Goal: Information Seeking & Learning: Check status

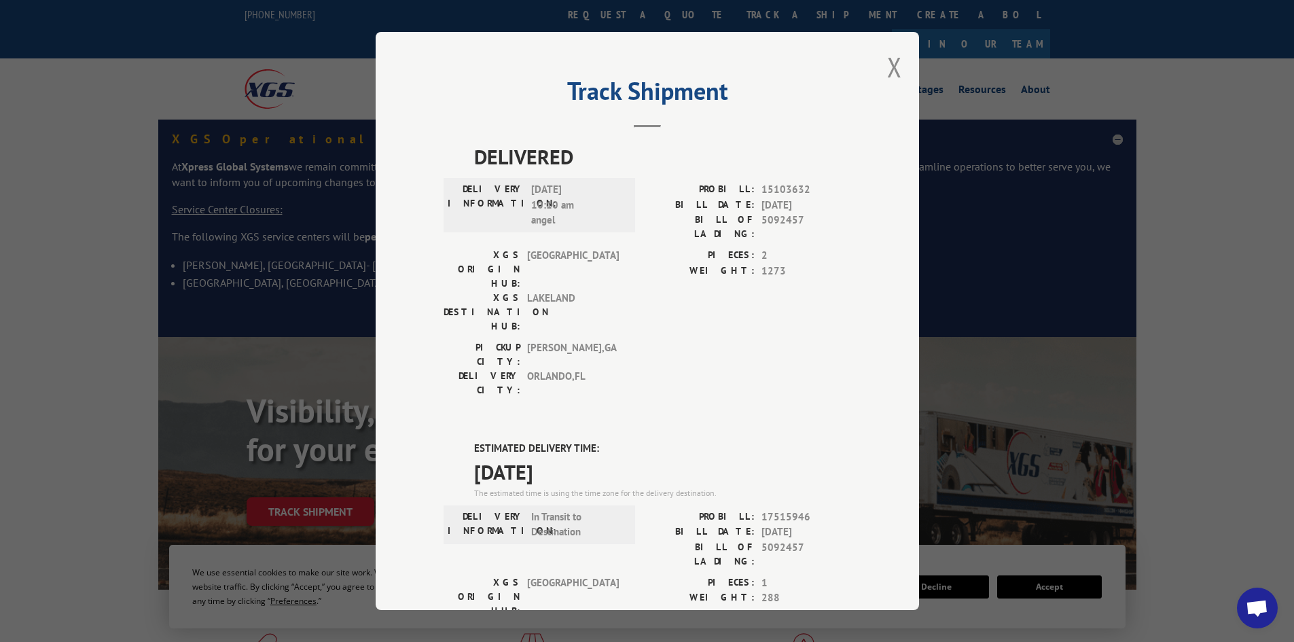
click at [891, 74] on button "Close modal" at bounding box center [894, 67] width 15 height 36
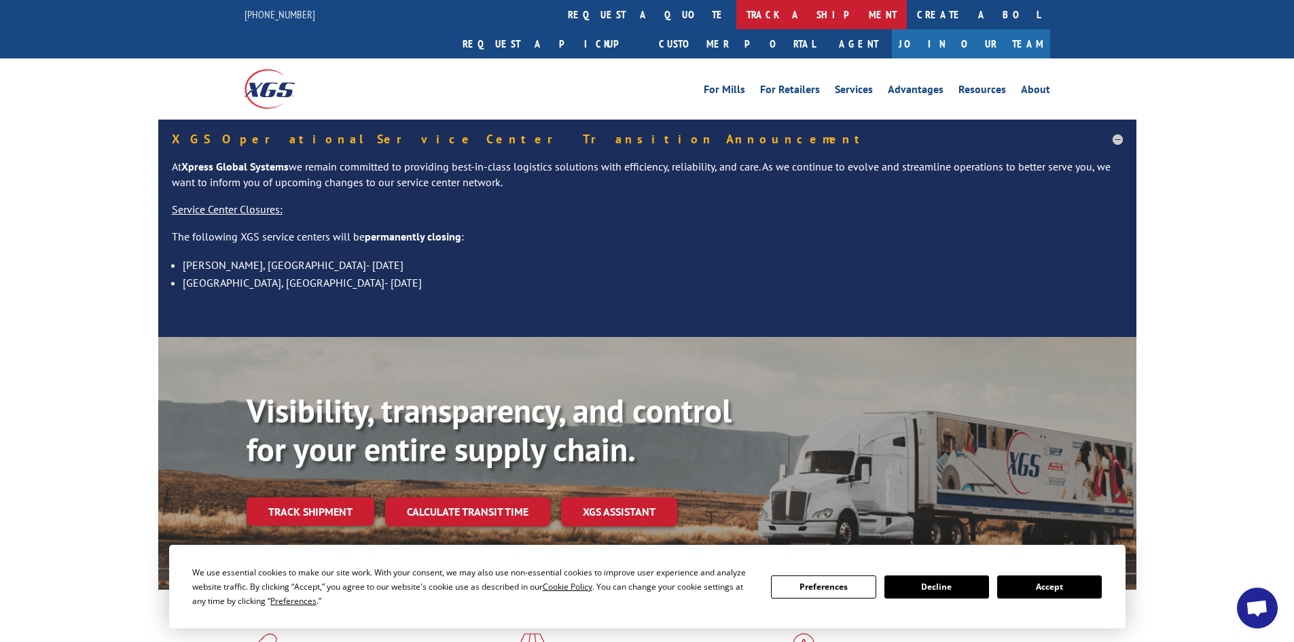
click at [736, 12] on link "track a shipment" at bounding box center [821, 14] width 171 height 29
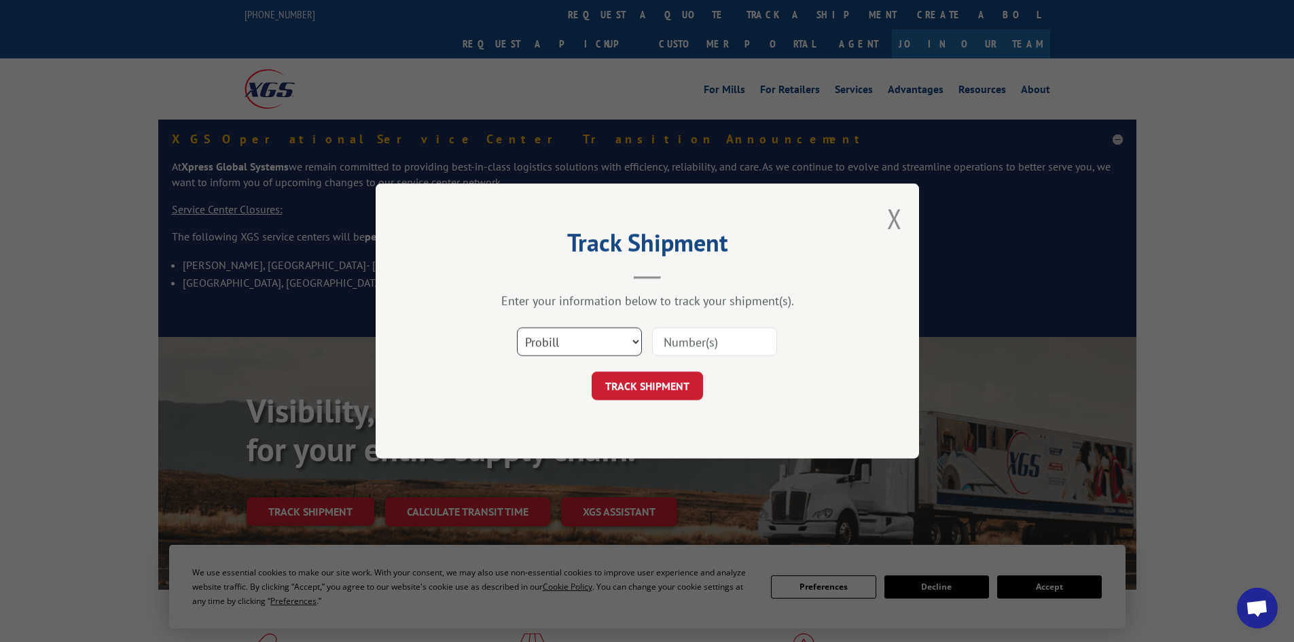
click at [536, 332] on select "Select category... Probill BOL PO" at bounding box center [579, 341] width 125 height 29
select select "bol"
click at [517, 327] on select "Select category... Probill BOL PO" at bounding box center [579, 341] width 125 height 29
click at [677, 340] on input at bounding box center [714, 341] width 125 height 29
paste input "5999146"
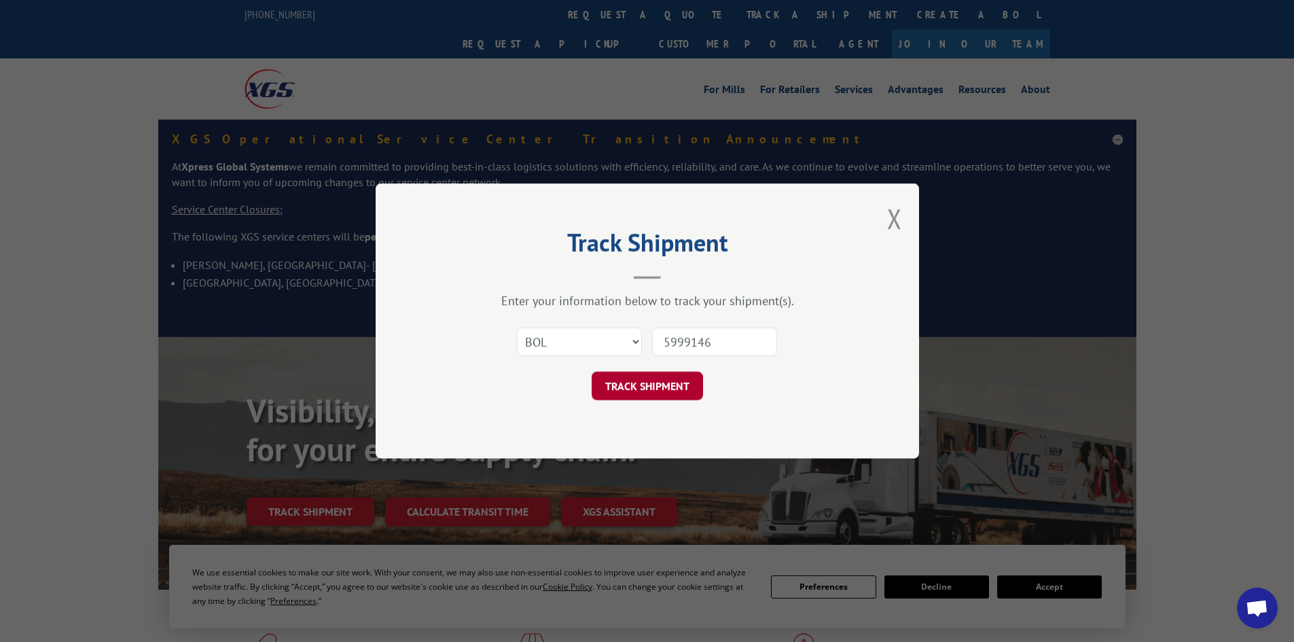
type input "5999146"
click at [651, 390] on button "TRACK SHIPMENT" at bounding box center [647, 386] width 111 height 29
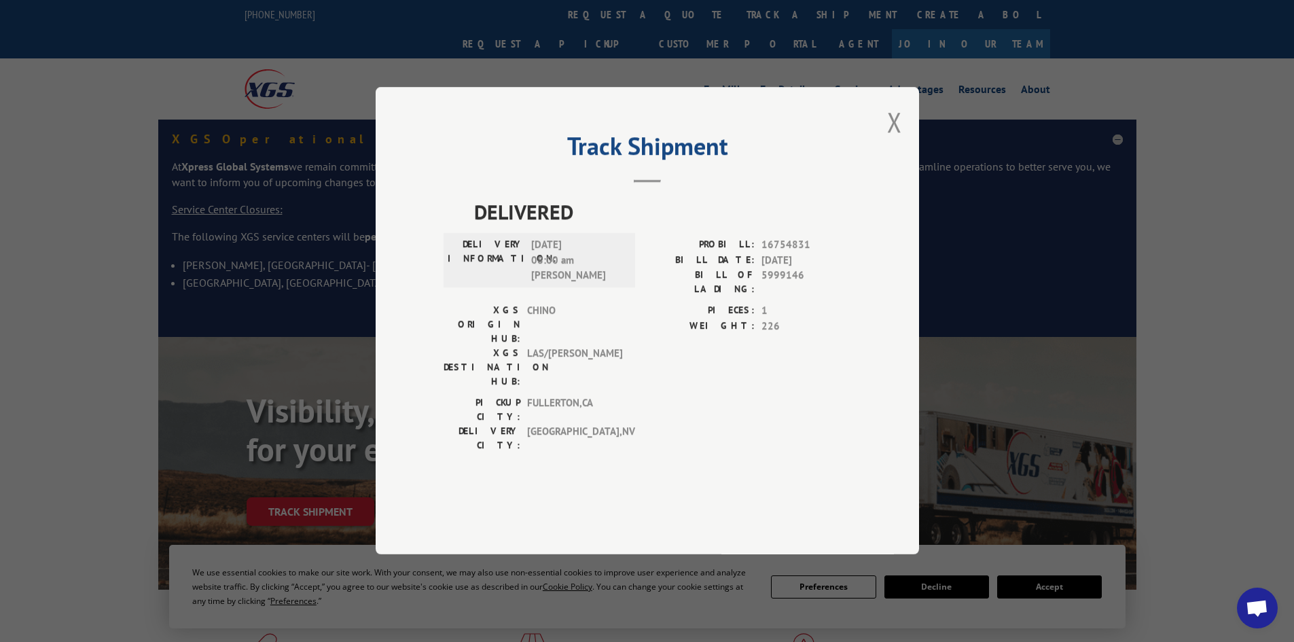
click at [903, 161] on div "Track Shipment DELIVERED DELIVERY INFORMATION: [DATE] 08:00 am [PERSON_NAME]: 1…" at bounding box center [647, 320] width 543 height 467
click at [894, 140] on button "Close modal" at bounding box center [894, 122] width 15 height 36
